Goal: Navigation & Orientation: Find specific page/section

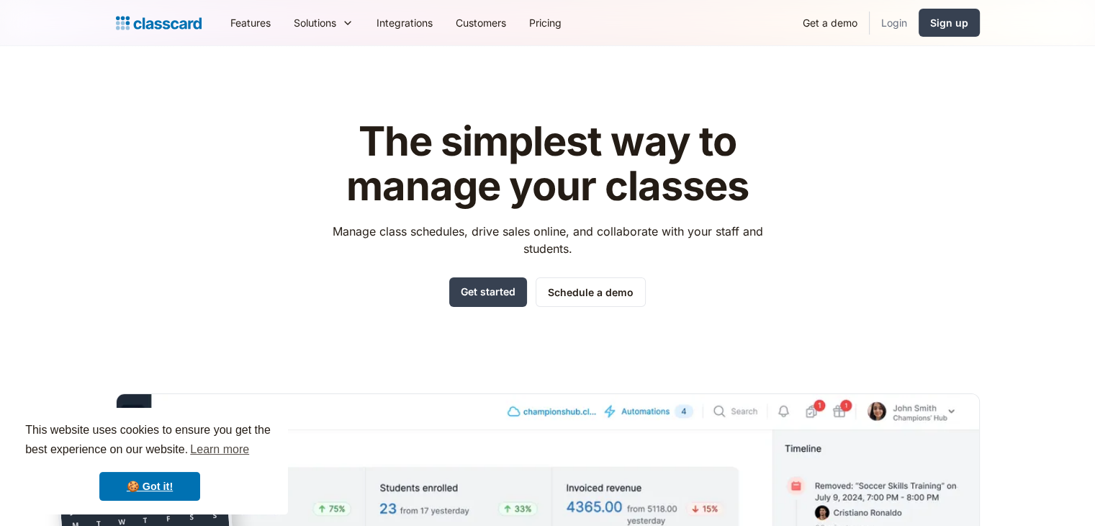
click at [890, 21] on link "Login" at bounding box center [894, 22] width 49 height 32
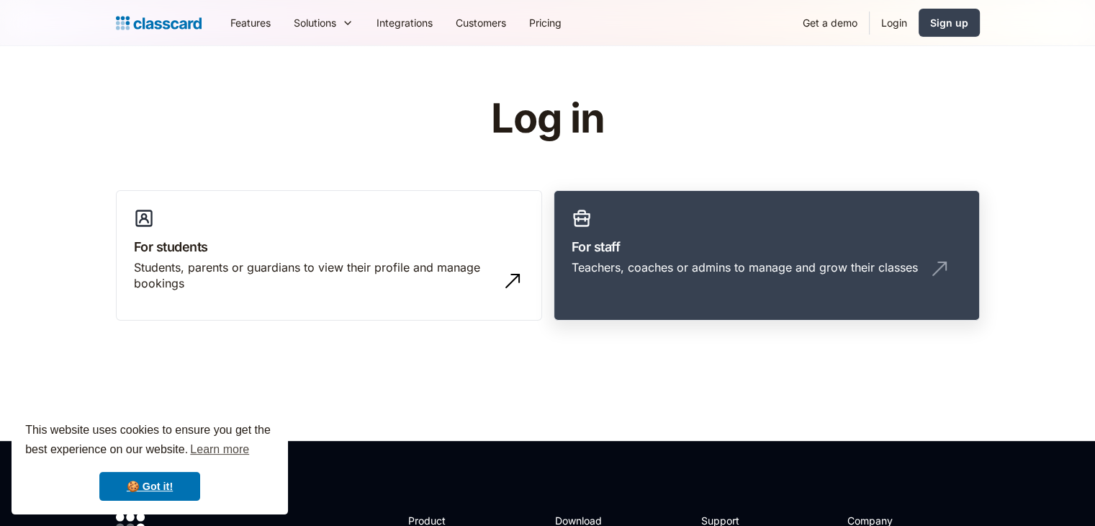
click at [731, 248] on h3 "For staff" at bounding box center [767, 246] width 390 height 19
